Goal: Task Accomplishment & Management: Use online tool/utility

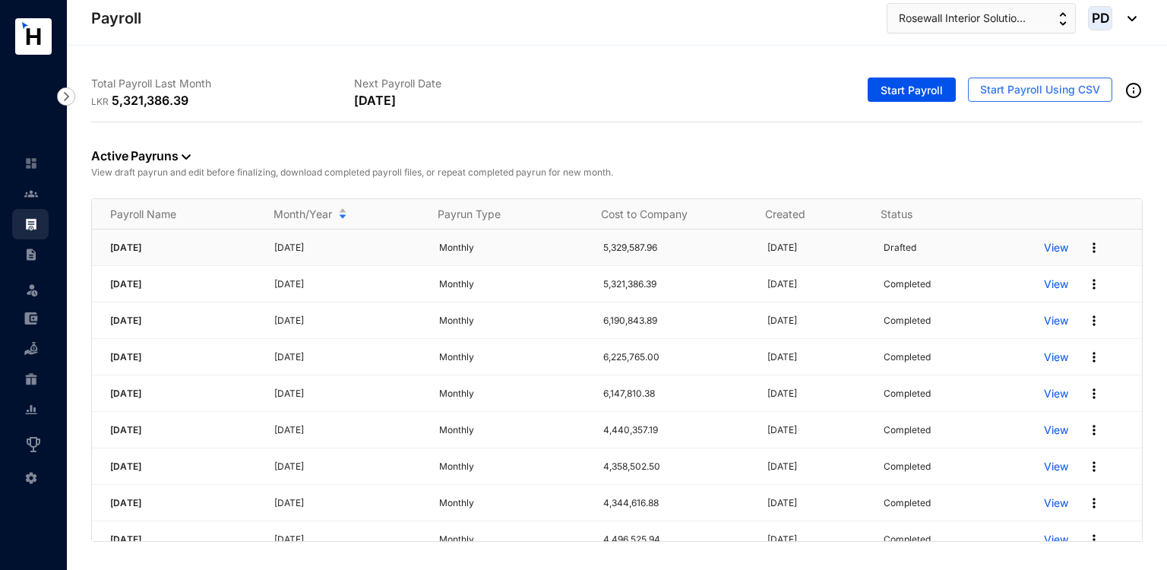
click at [1086, 244] on img at bounding box center [1093, 247] width 15 height 15
click at [1000, 280] on p "Delete" at bounding box center [1024, 278] width 107 height 26
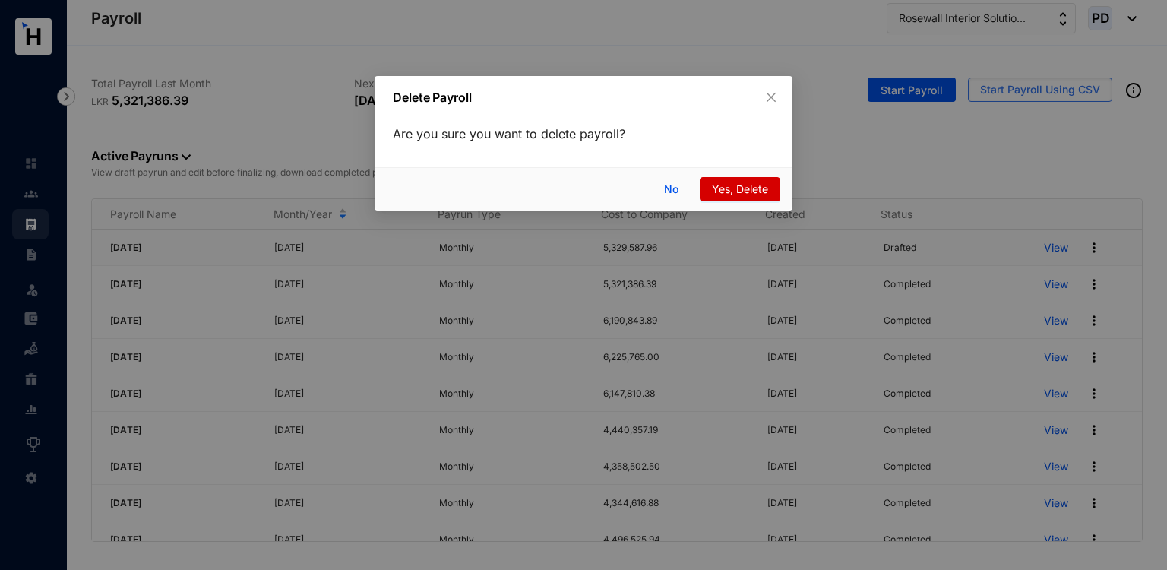
click at [734, 194] on span "Yes, Delete" at bounding box center [740, 189] width 56 height 17
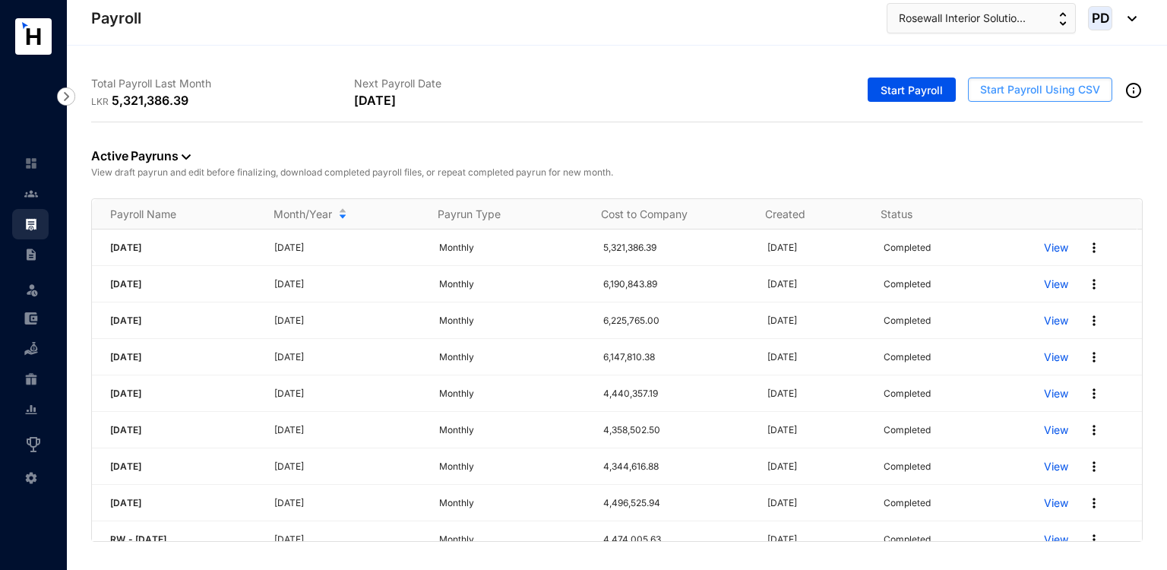
click at [1000, 97] on button "Start Payroll Using CSV" at bounding box center [1040, 89] width 144 height 24
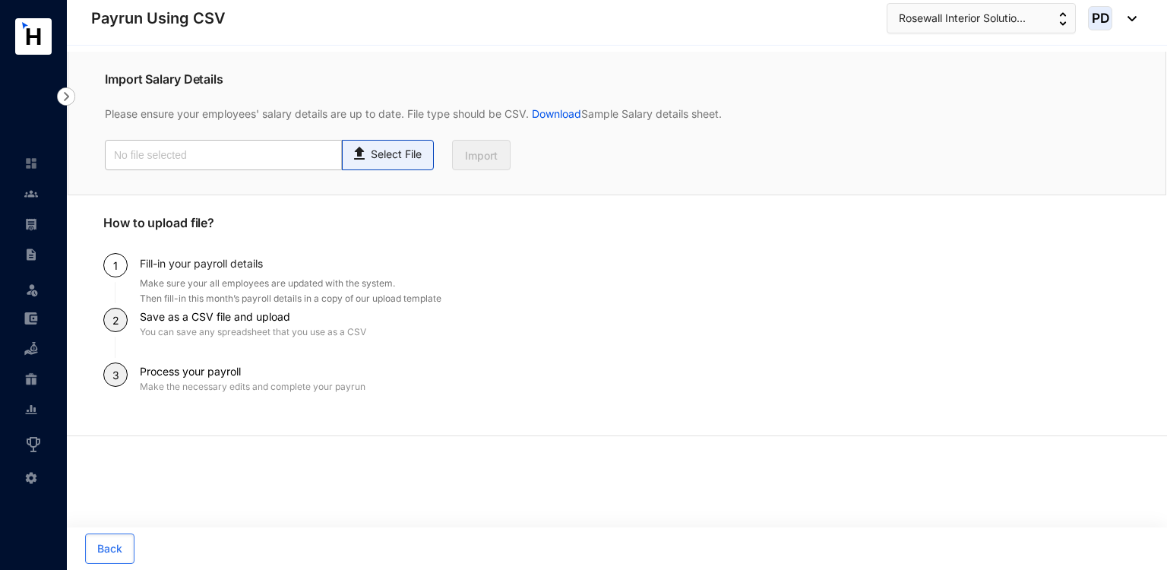
click at [417, 166] on span "Select File" at bounding box center [388, 155] width 92 height 30
click at [0, 0] on input "Select File" at bounding box center [0, 0] width 0 height 0
type input "Payroll Upload File.csv"
click at [469, 164] on button "Import" at bounding box center [481, 155] width 58 height 30
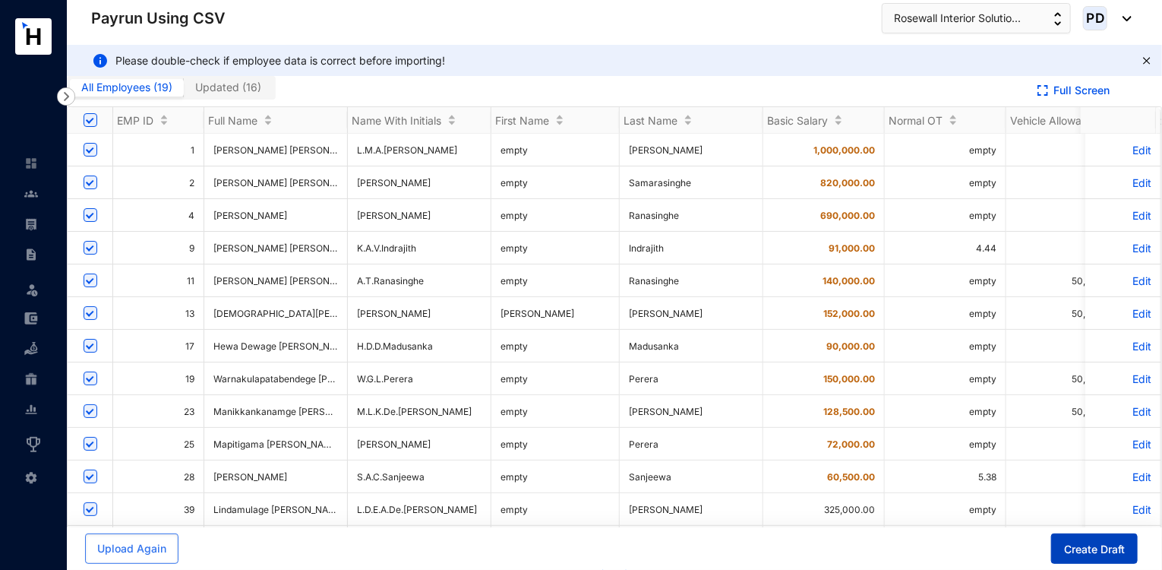
click at [1090, 554] on span "Create Draft" at bounding box center [1094, 549] width 61 height 15
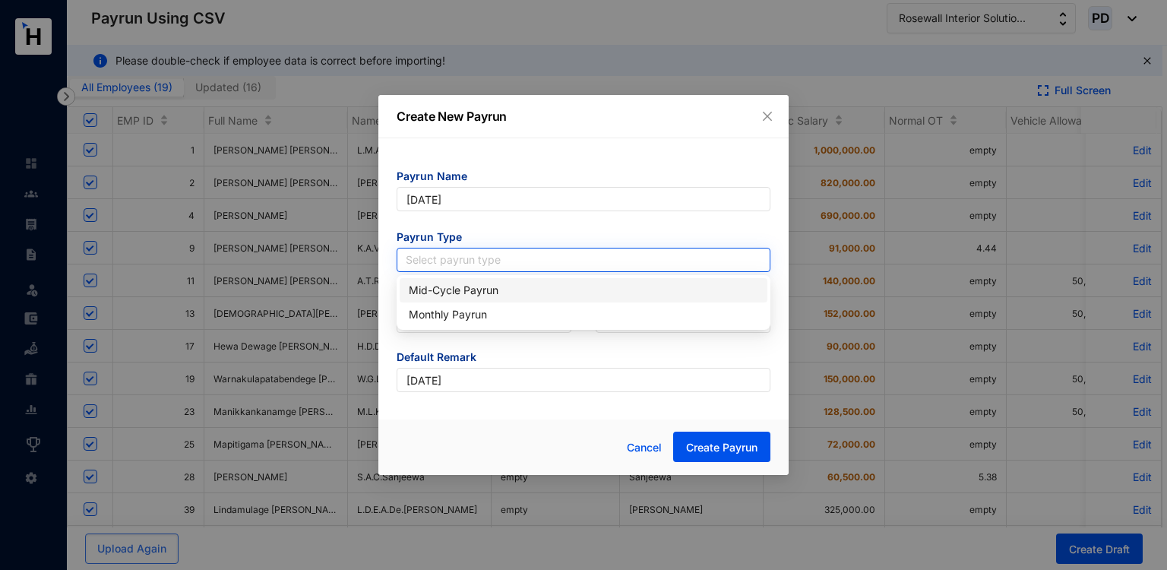
click at [479, 257] on input "search" at bounding box center [583, 259] width 355 height 23
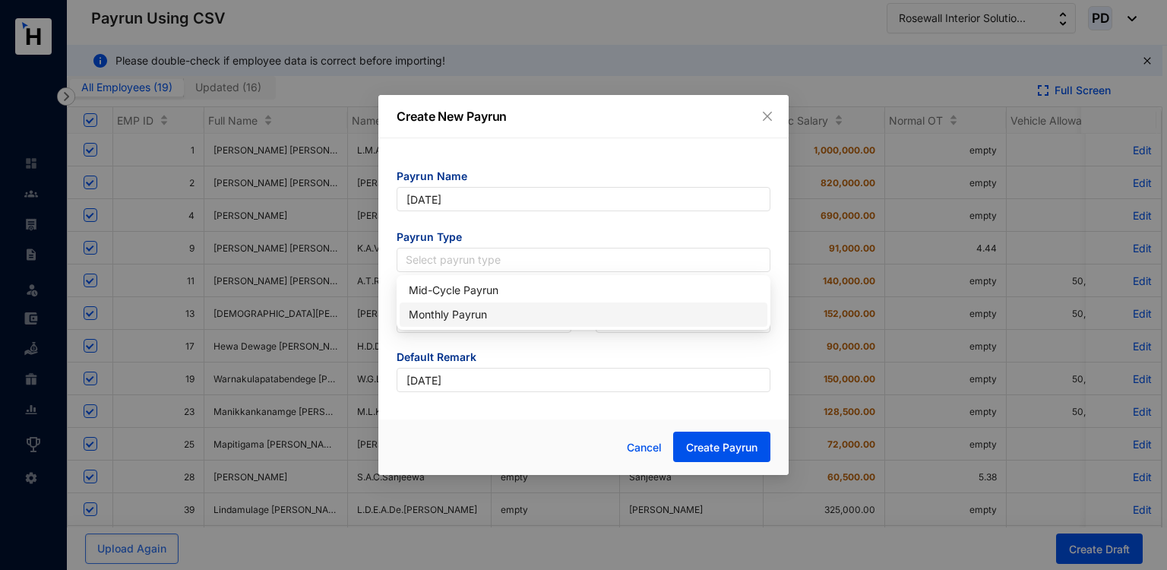
click at [450, 314] on div "Monthly Payrun" at bounding box center [583, 314] width 349 height 17
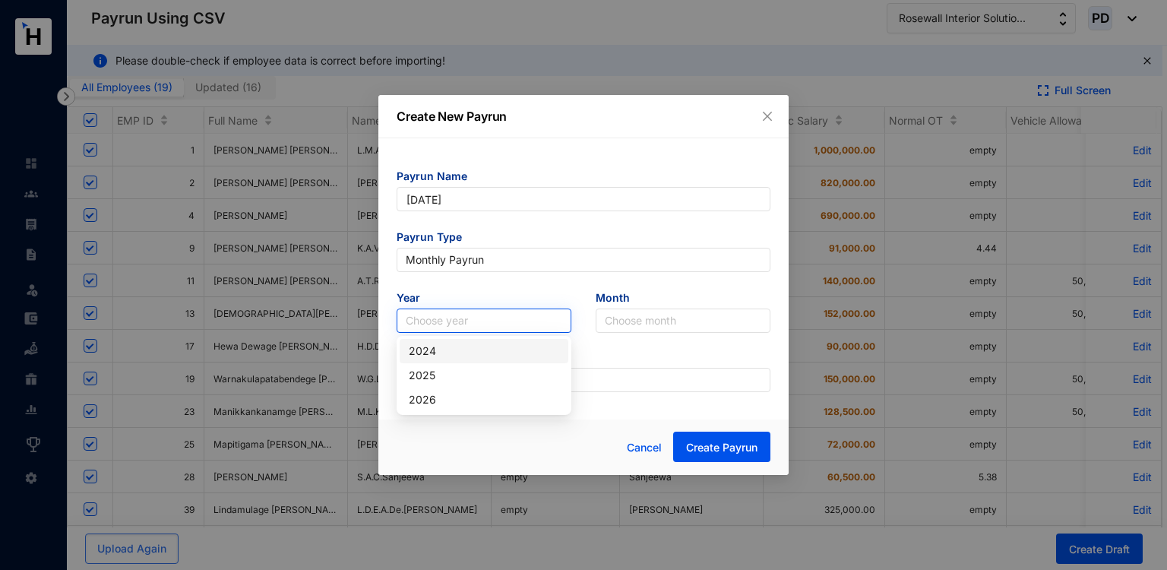
click at [478, 324] on input "search" at bounding box center [484, 320] width 156 height 23
click at [431, 375] on div "2025" at bounding box center [484, 375] width 150 height 17
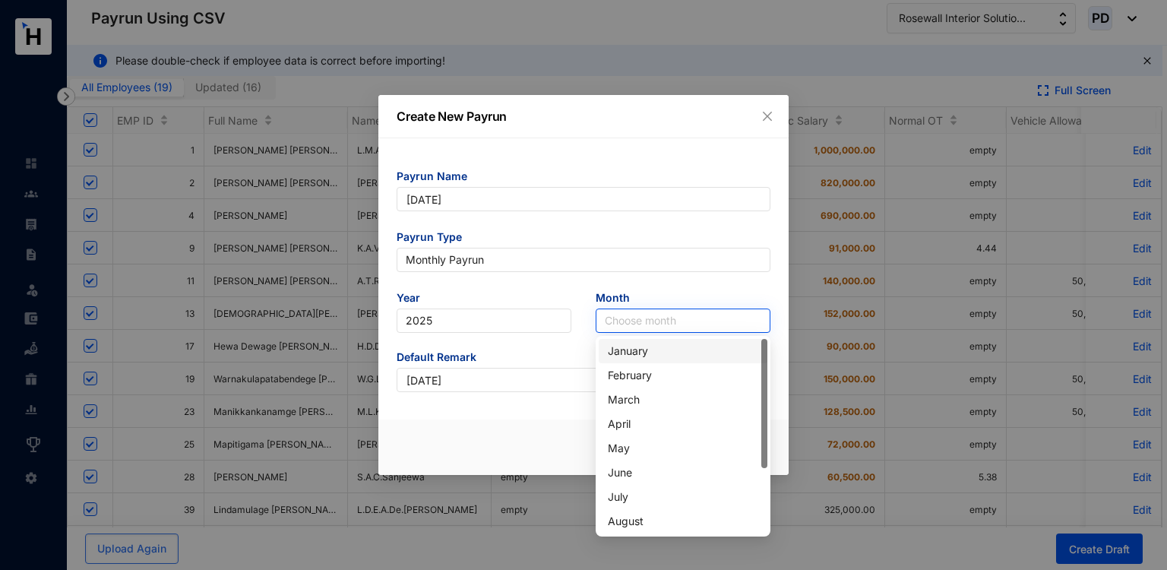
click at [636, 322] on input "search" at bounding box center [683, 320] width 156 height 23
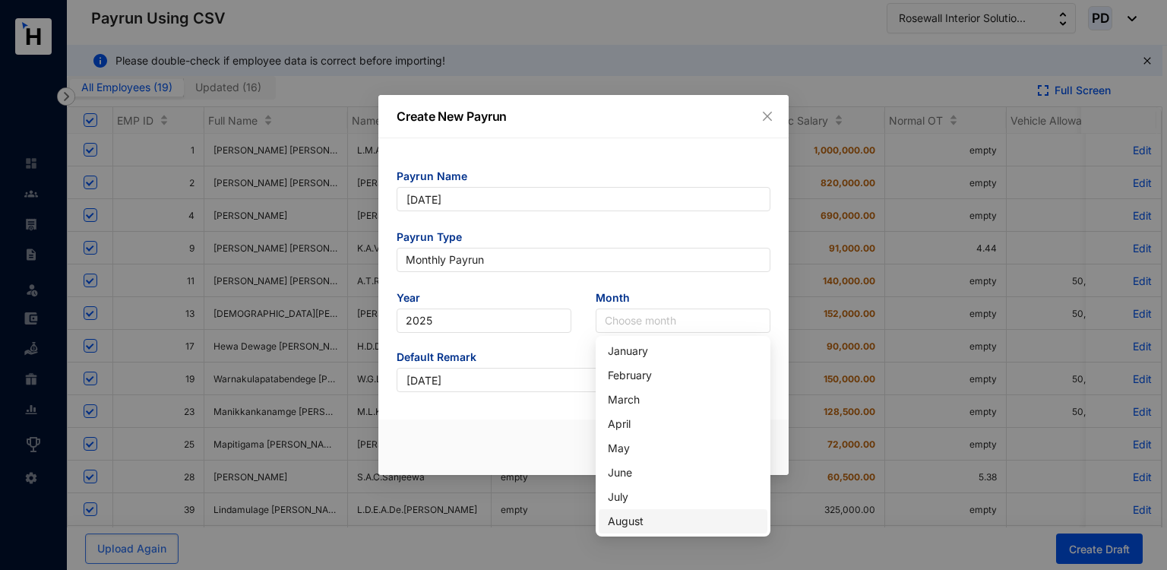
click at [629, 520] on div "August" at bounding box center [683, 521] width 150 height 17
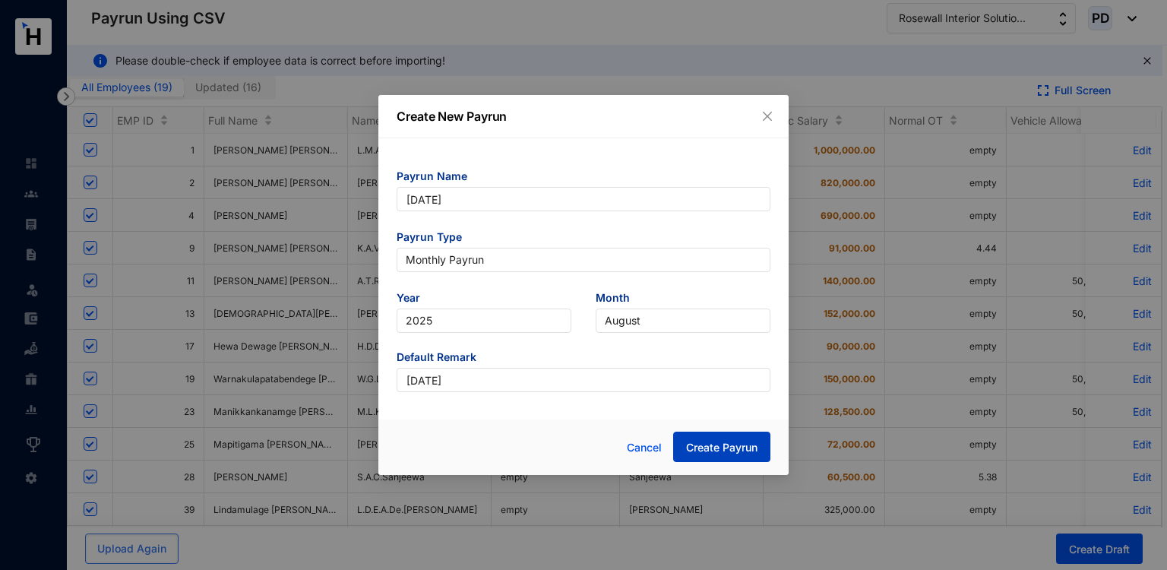
click at [715, 447] on span "Create Payrun" at bounding box center [721, 447] width 71 height 15
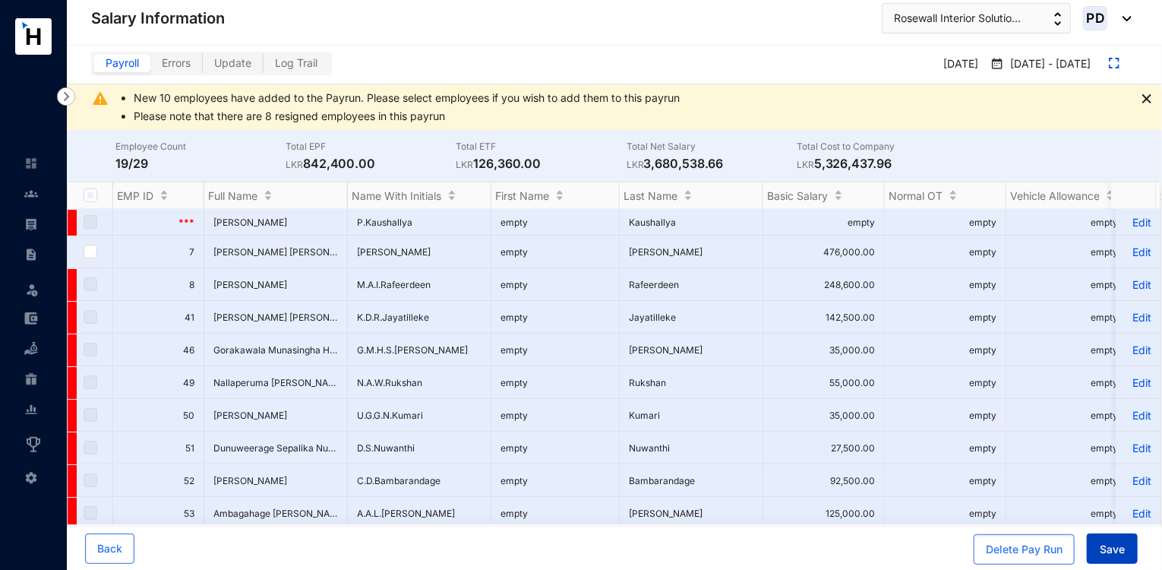
click at [1114, 553] on span "Save" at bounding box center [1112, 549] width 25 height 15
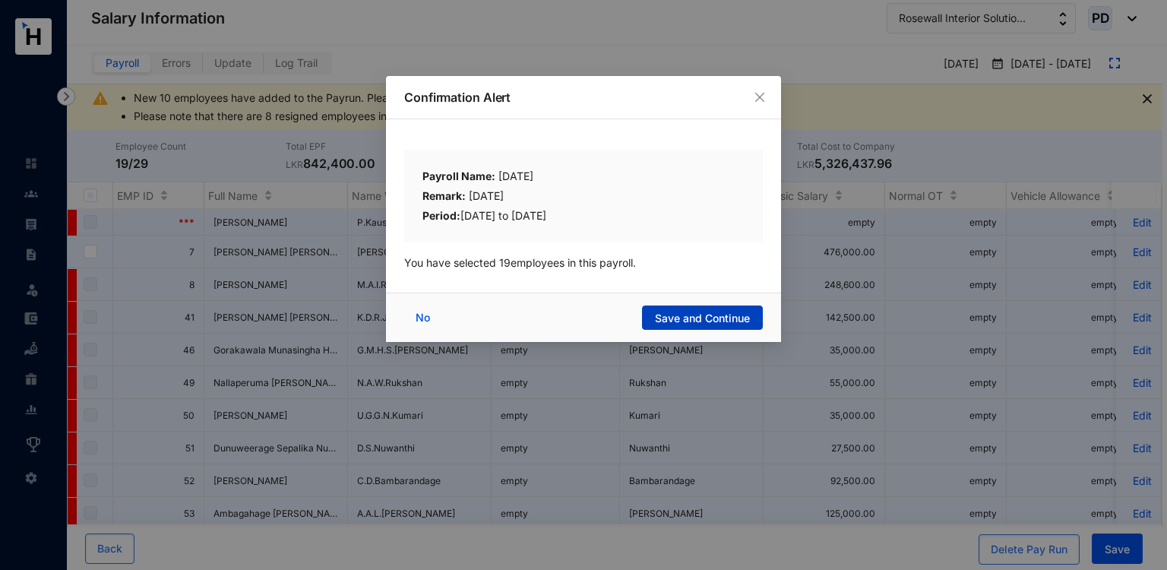
click at [712, 316] on span "Save and Continue" at bounding box center [702, 318] width 95 height 15
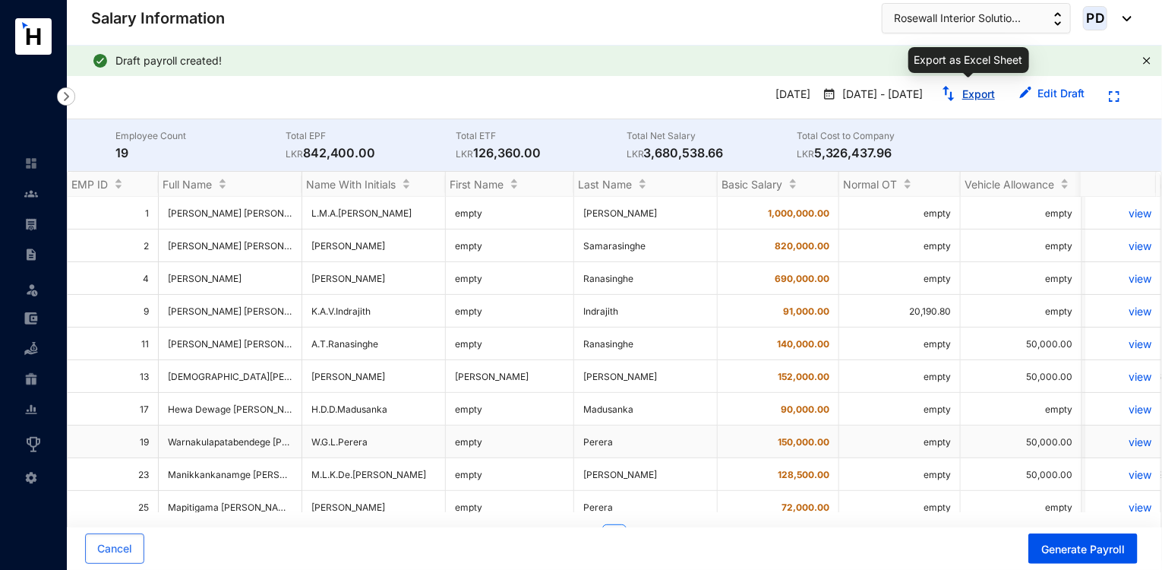
click at [977, 92] on link "Export" at bounding box center [978, 93] width 33 height 13
click at [40, 216] on link at bounding box center [43, 223] width 38 height 15
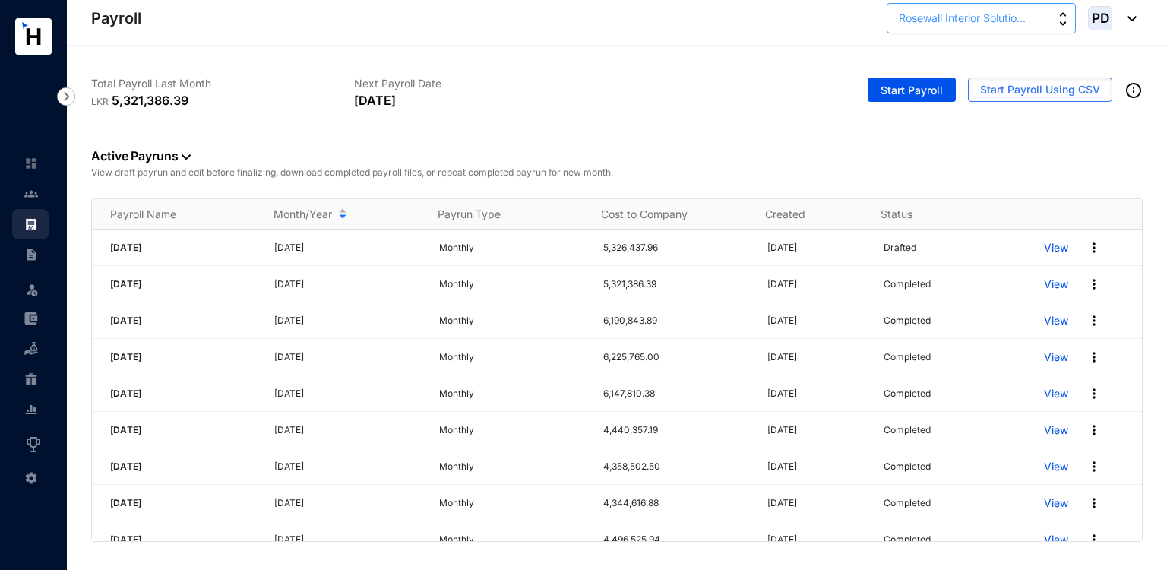
click at [984, 14] on span "Rosewall Interior Solutio..." at bounding box center [962, 18] width 127 height 17
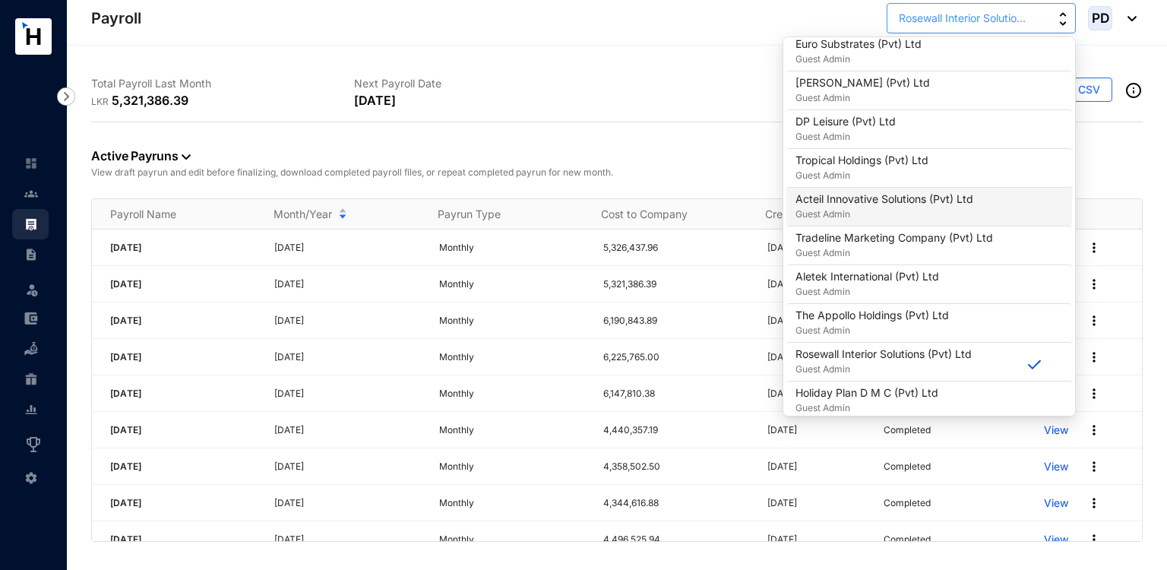
scroll to position [846, 0]
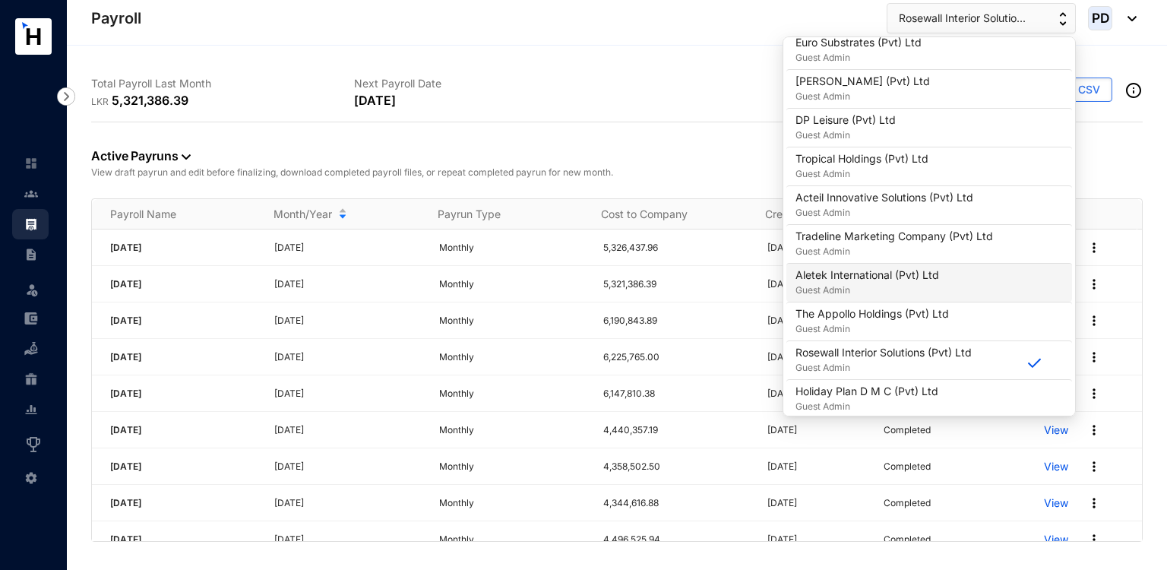
click at [899, 273] on p "Aletek International (Pvt) Ltd" at bounding box center [867, 274] width 144 height 15
